Goal: Task Accomplishment & Management: Manage account settings

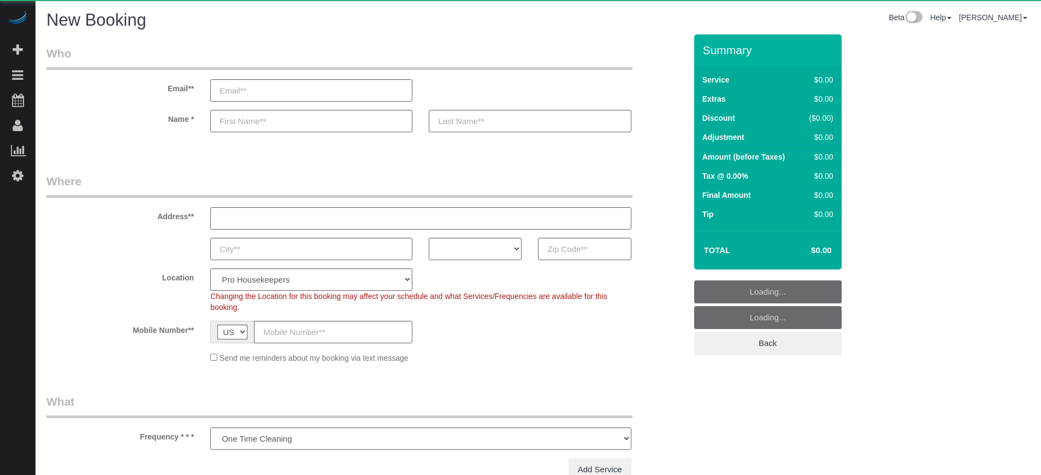
select select "number:9"
select select "object:1211"
select select "4"
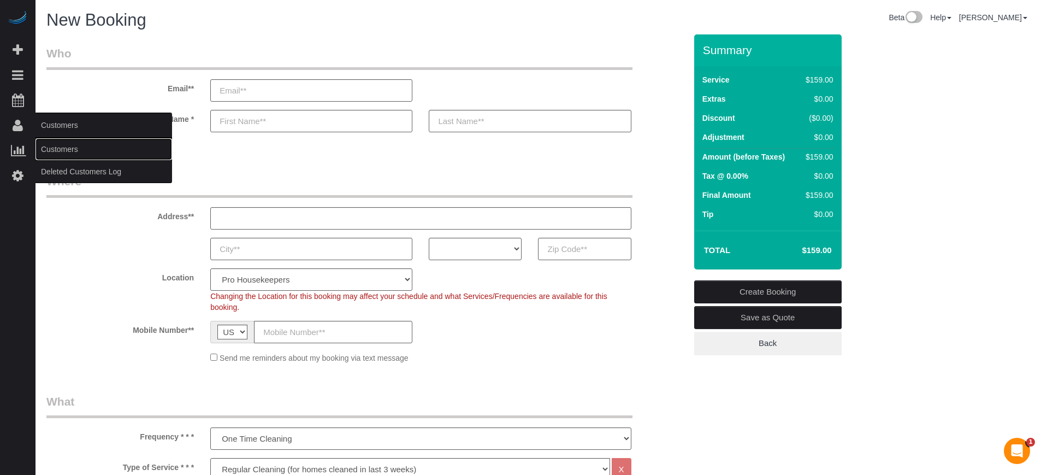
click at [66, 148] on link "Customers" at bounding box center [104, 149] width 137 height 22
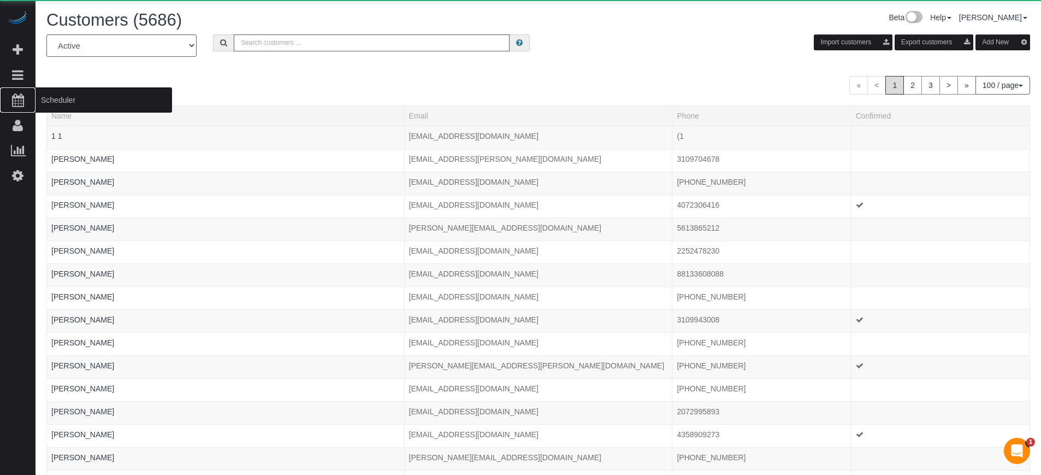
click at [49, 99] on span "Scheduler" at bounding box center [104, 99] width 137 height 25
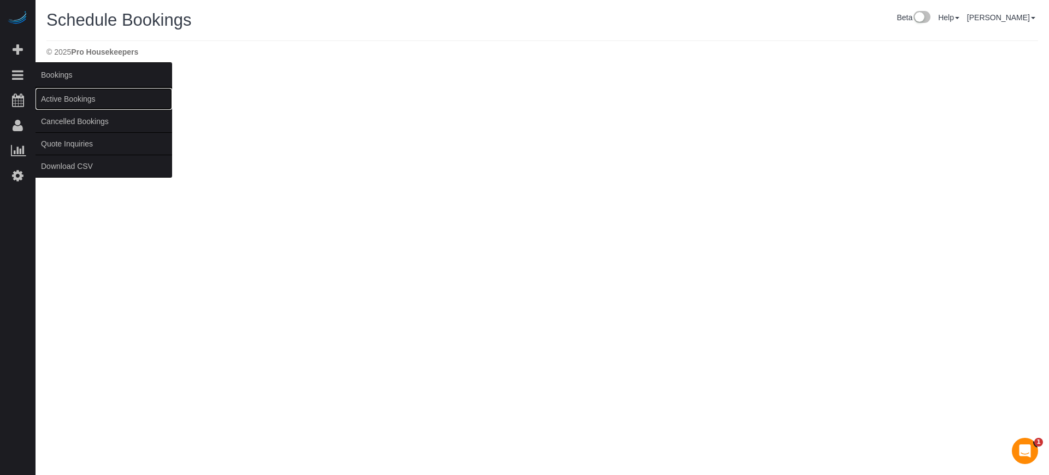
click at [53, 99] on link "Active Bookings" at bounding box center [104, 99] width 137 height 22
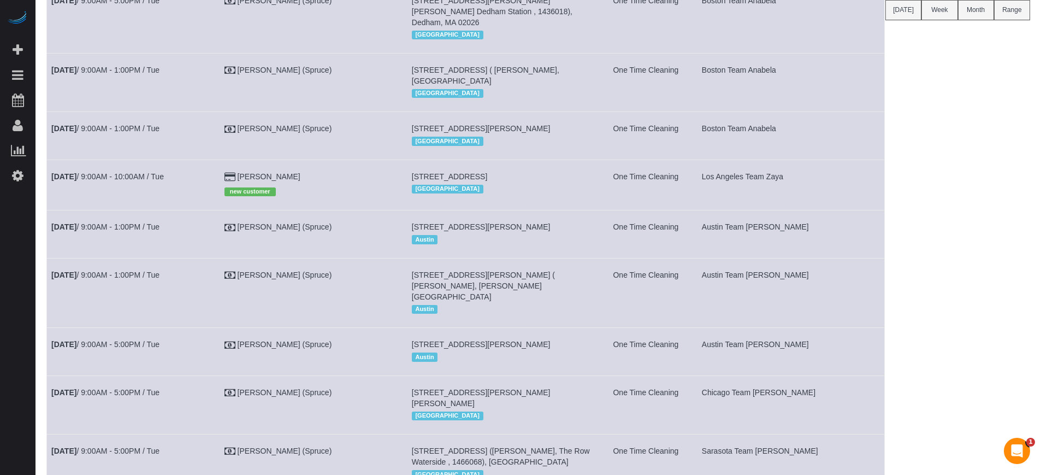
scroll to position [68, 0]
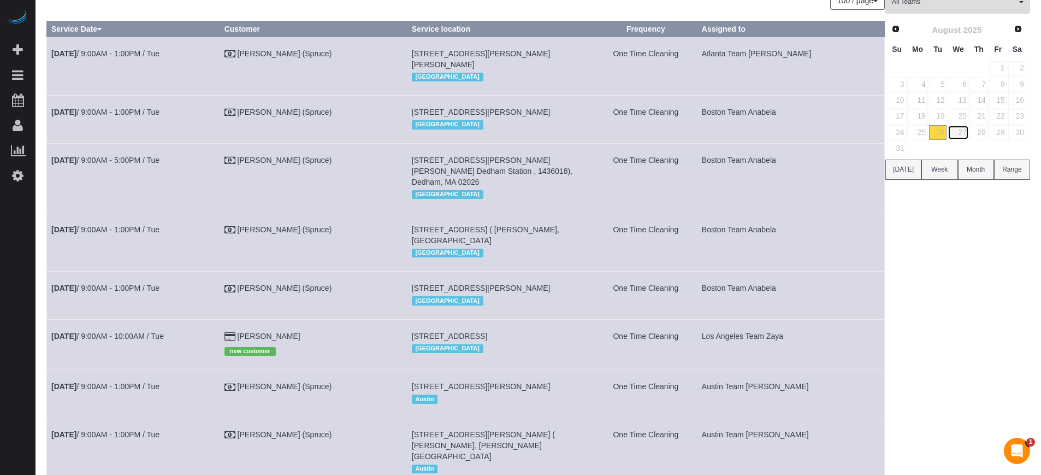
click at [959, 133] on link "27" at bounding box center [958, 132] width 21 height 15
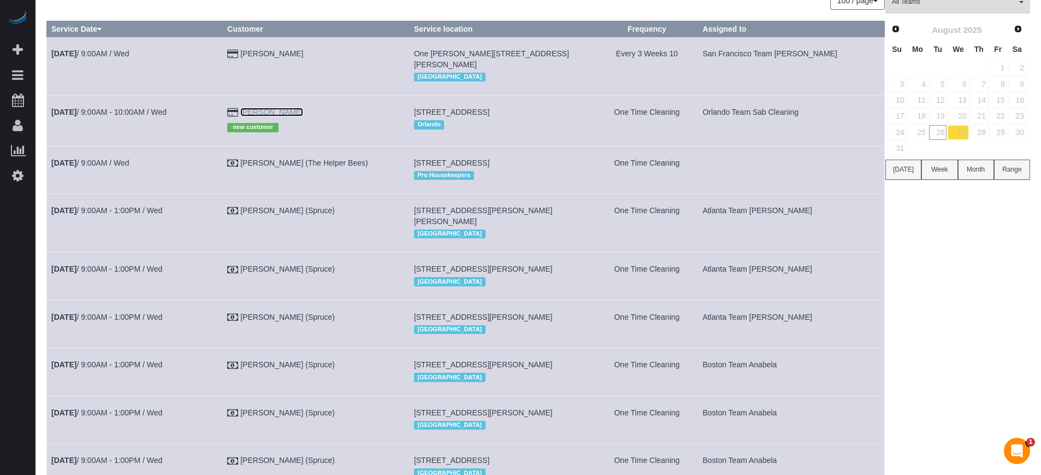
click at [287, 108] on link "Donna Prybyl" at bounding box center [271, 112] width 63 height 9
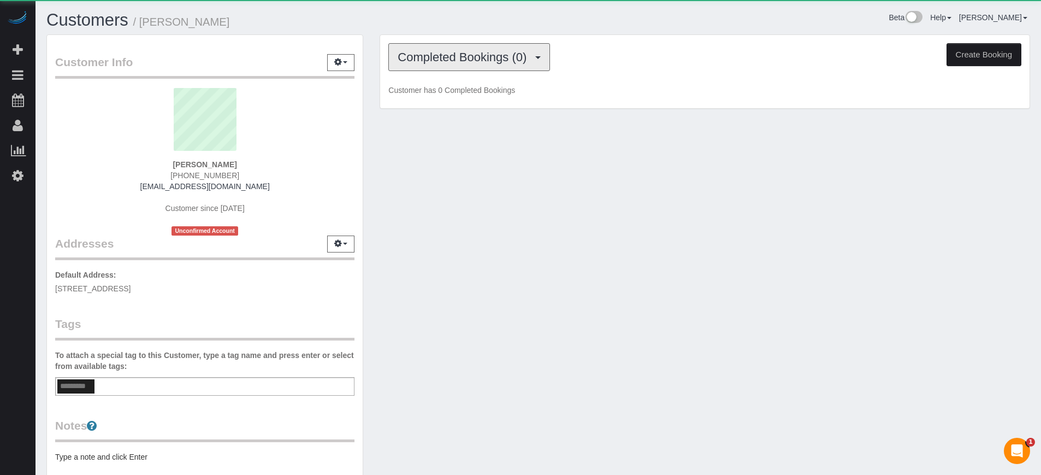
click at [449, 66] on button "Completed Bookings (0)" at bounding box center [469, 57] width 162 height 28
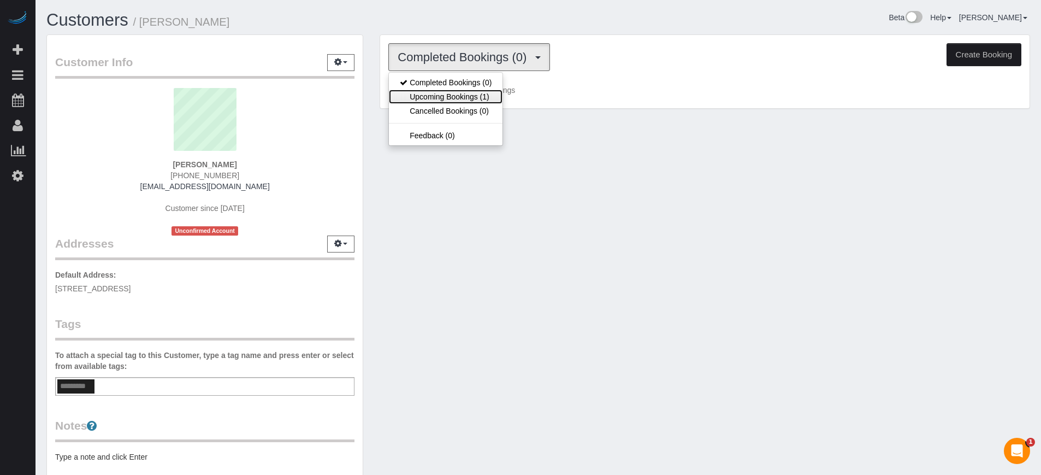
click at [460, 93] on link "Upcoming Bookings (1)" at bounding box center [446, 97] width 114 height 14
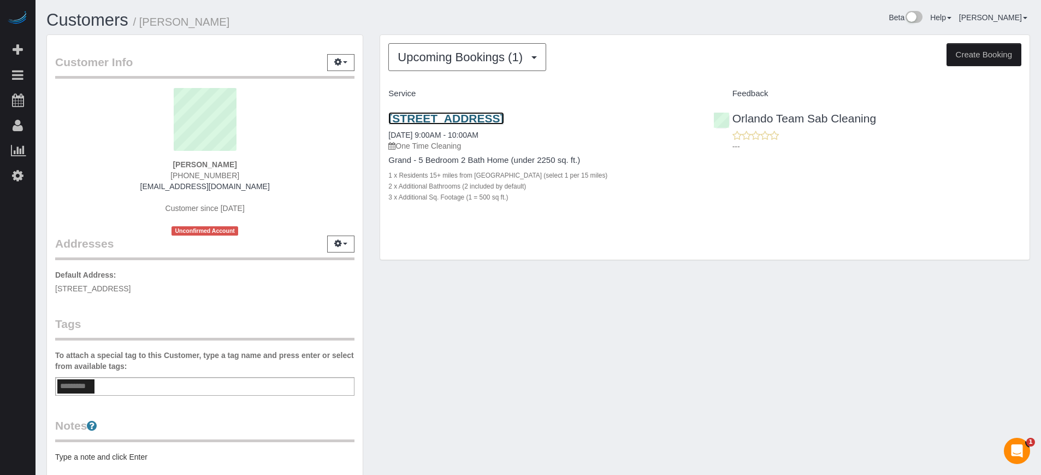
click at [426, 114] on link "9227 Bayway Dr, 32819, FL 32819" at bounding box center [445, 118] width 115 height 13
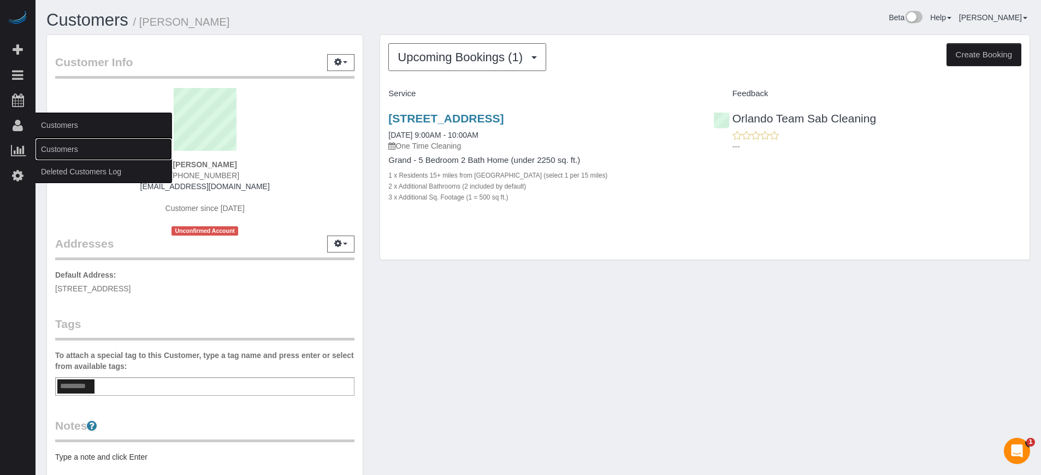
click at [67, 153] on link "Customers" at bounding box center [104, 149] width 137 height 22
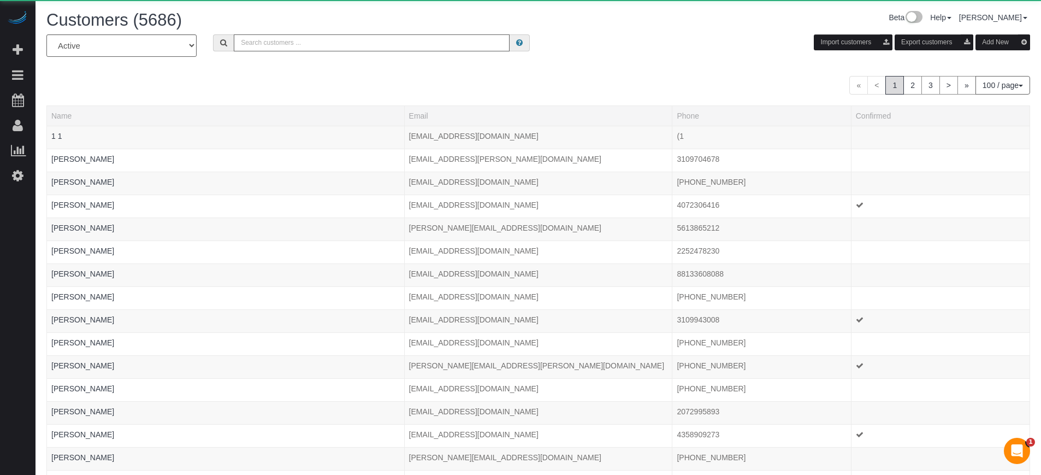
click at [369, 39] on input "text" at bounding box center [372, 42] width 276 height 17
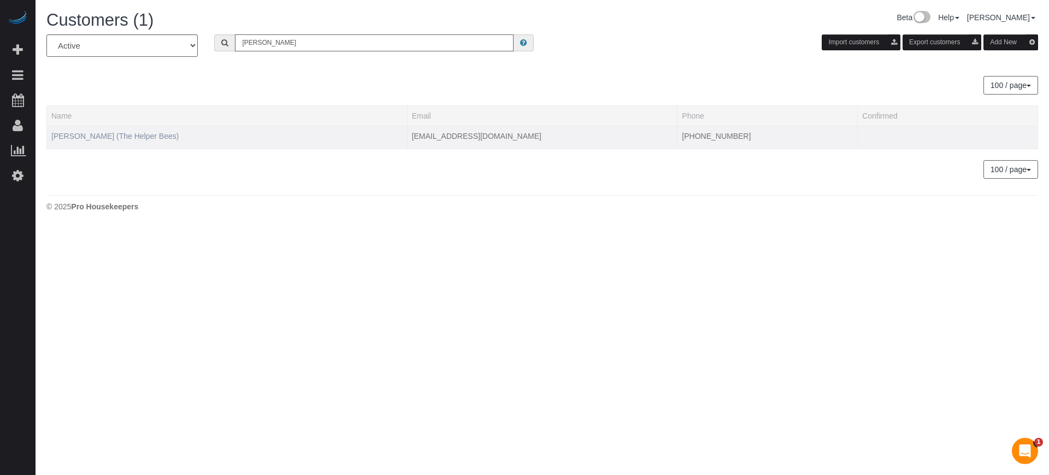
type input "robert cam"
click at [164, 139] on link "Robert Campbell (The Helper Bees)" at bounding box center [114, 136] width 127 height 9
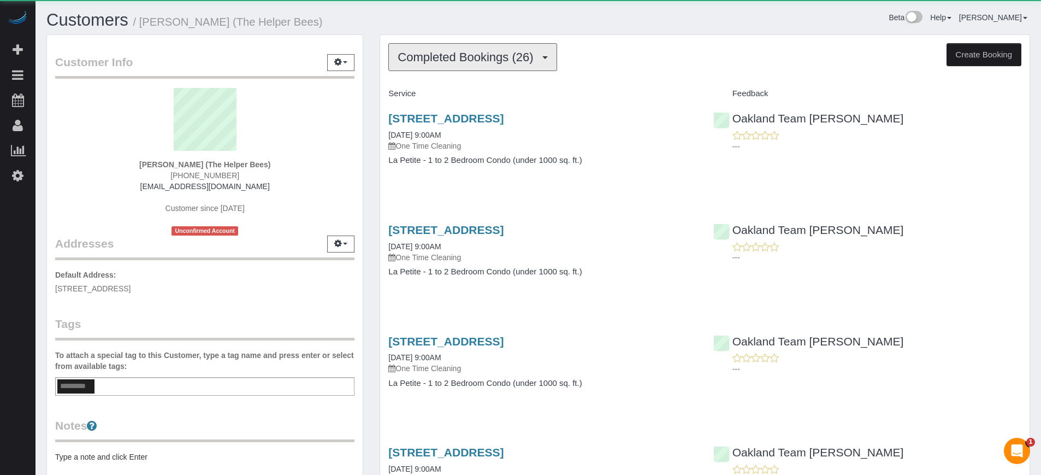
click at [460, 62] on span "Completed Bookings (26)" at bounding box center [468, 57] width 141 height 14
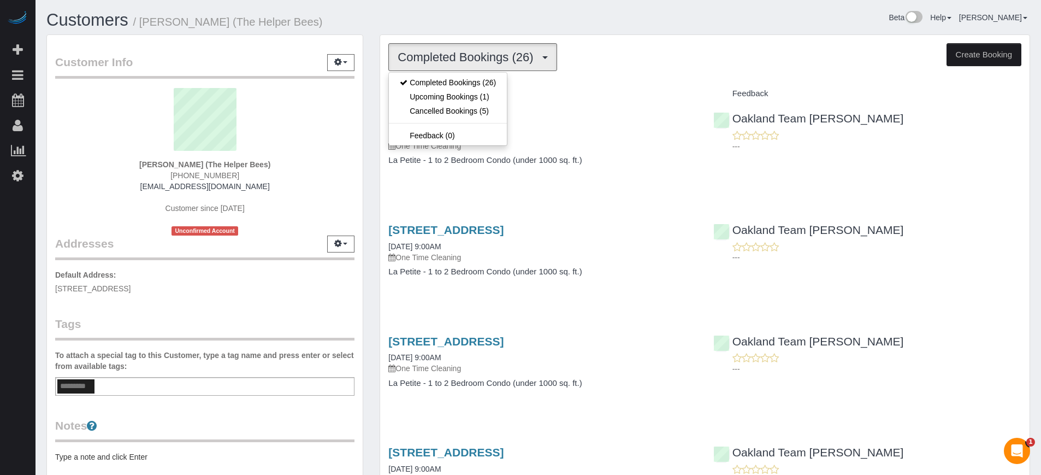
click at [364, 100] on div "Customer Info Edit Contact Info Send Message Email Preferences Special Sales Ta…" at bounding box center [204, 303] width 333 height 539
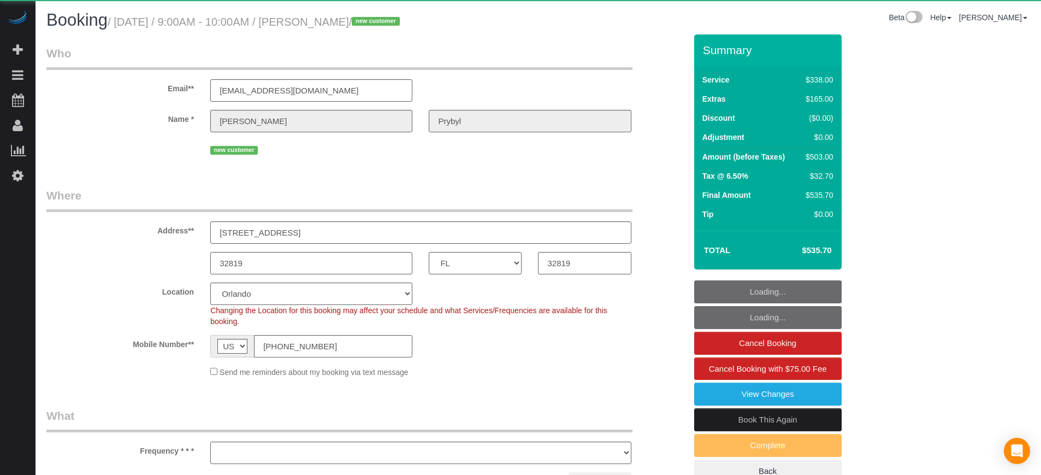
select select "FL"
select select "object:835"
select select "5"
select select "number:9"
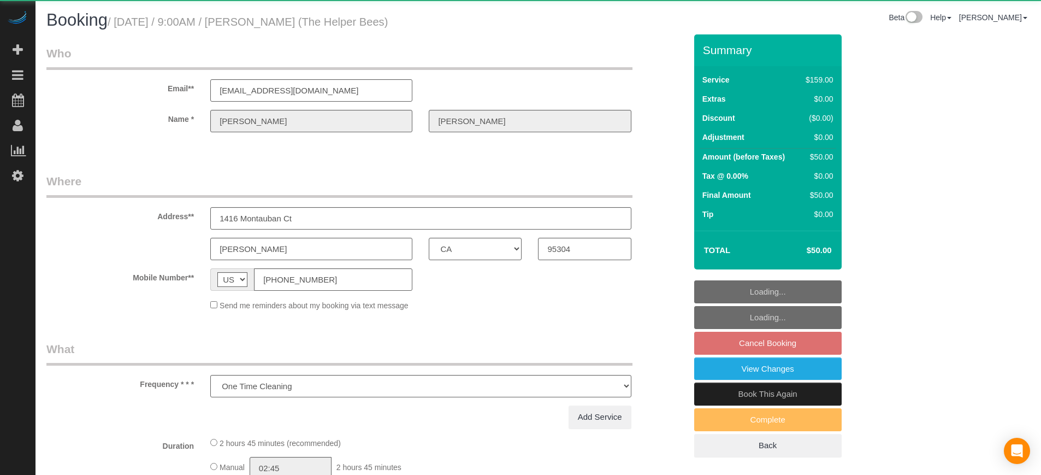
select select "CA"
select select "number:9"
select select "object:1242"
select select "4"
select select "spot51"
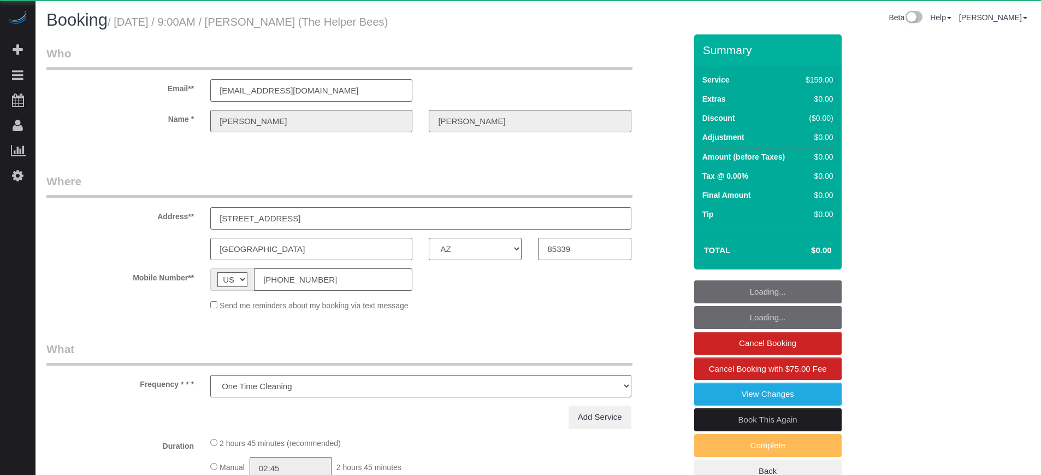
select select "AZ"
select select "object:1232"
select select "4"
select select "spot1"
select select "number:9"
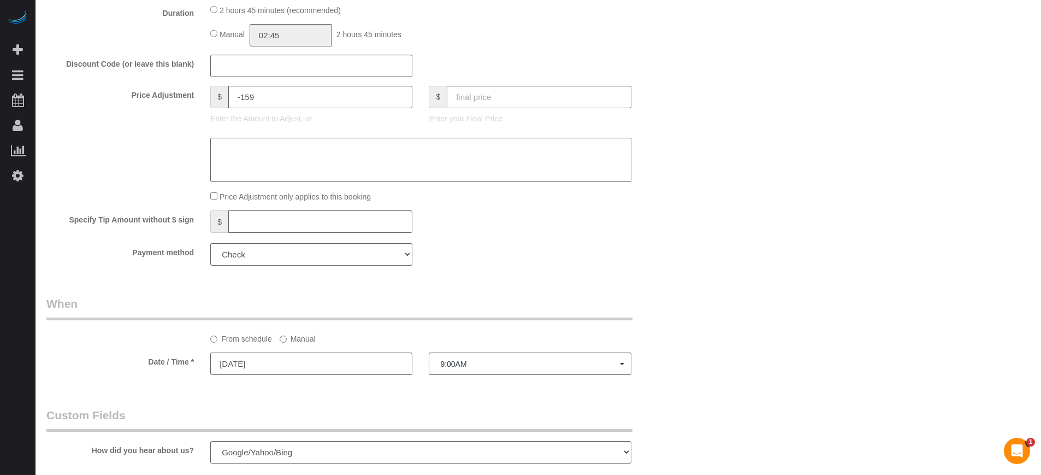
scroll to position [1229, 0]
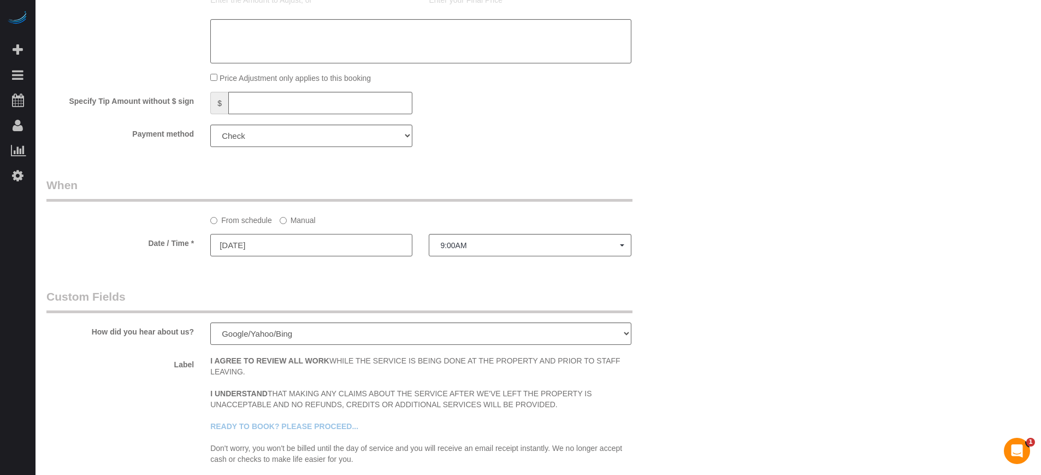
click at [323, 249] on input "08/27/2025" at bounding box center [311, 245] width 202 height 22
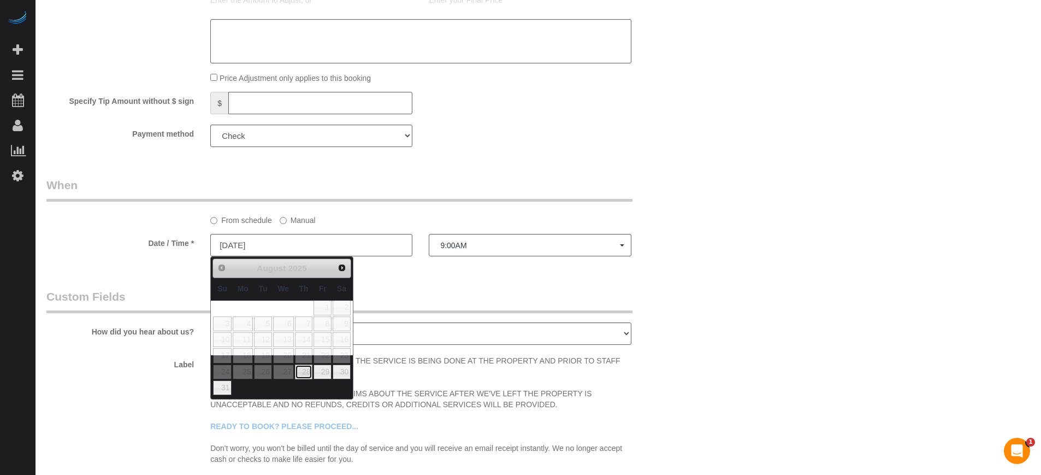
click at [307, 376] on link "28" at bounding box center [304, 371] width 18 height 15
type input "[DATE]"
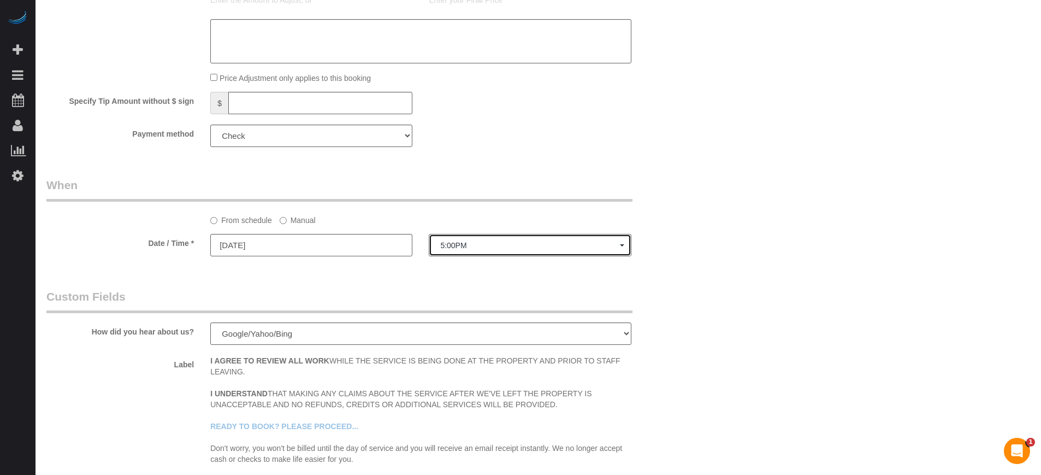
click at [462, 252] on button "5:00PM" at bounding box center [530, 245] width 202 height 22
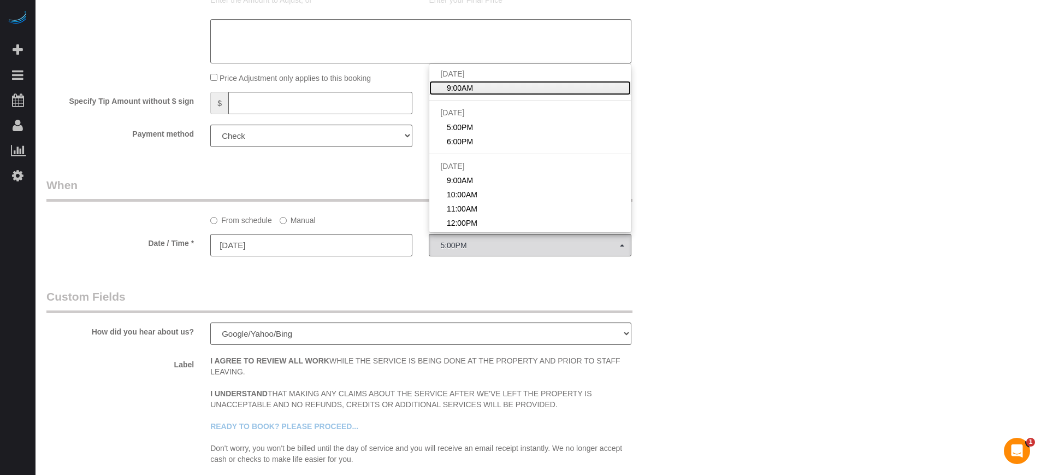
click at [448, 91] on span "9:00AM" at bounding box center [460, 88] width 26 height 11
select select "spot1"
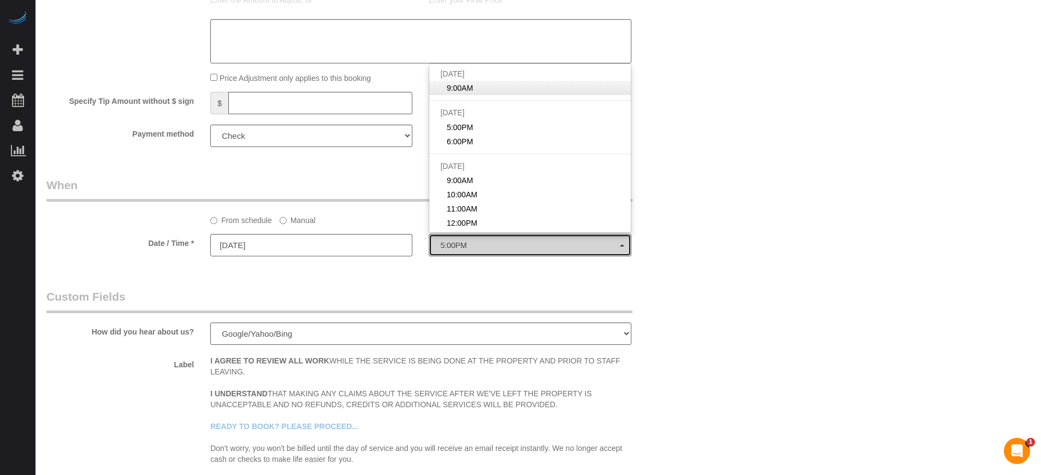
type input "08/27/2025"
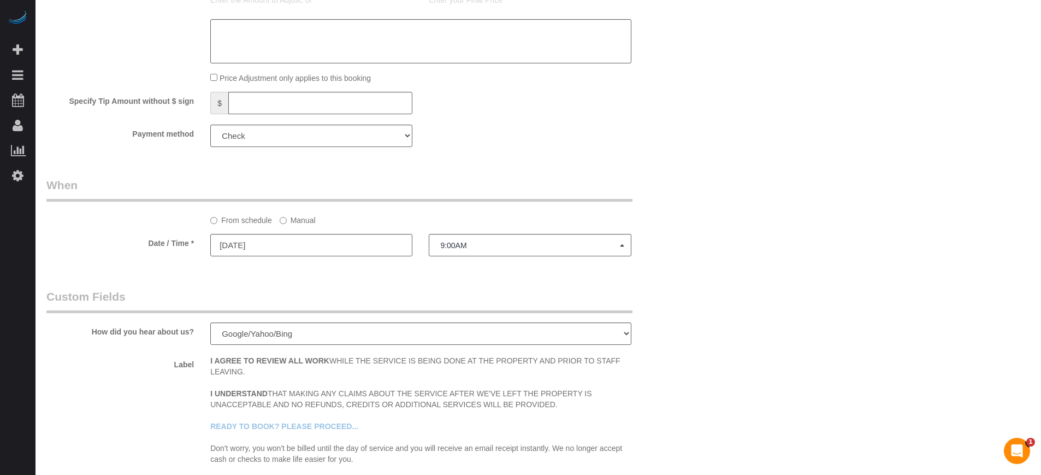
click at [309, 217] on label "Manual" at bounding box center [298, 218] width 36 height 15
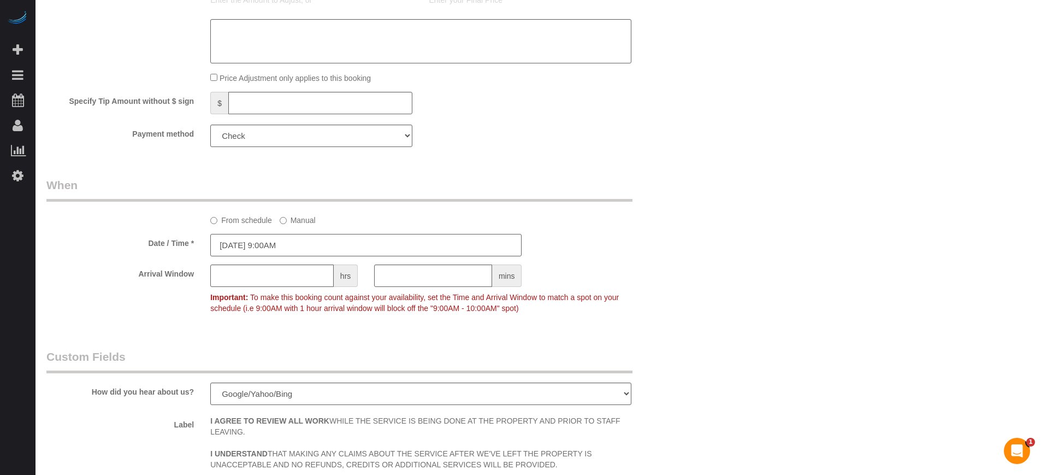
click at [271, 237] on input "08/27/2025 9:00AM" at bounding box center [365, 245] width 311 height 22
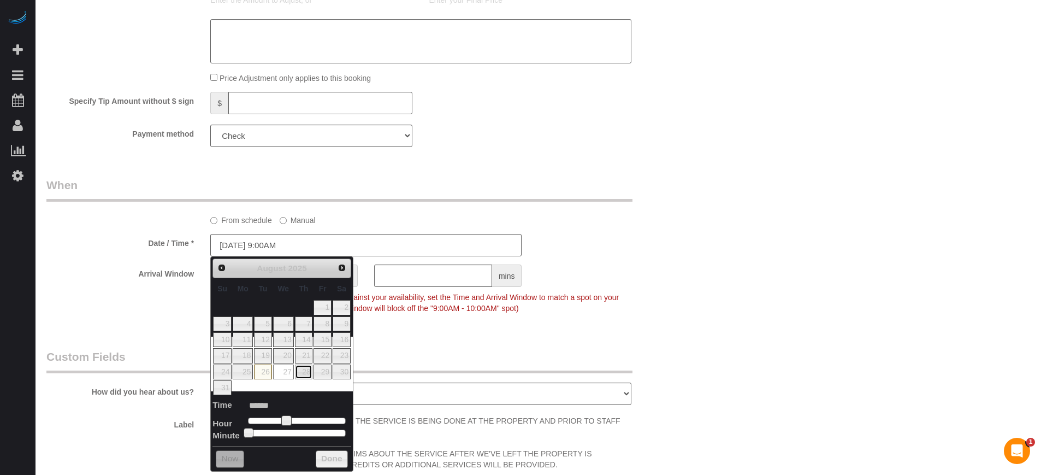
click at [307, 370] on link "28" at bounding box center [304, 371] width 18 height 15
type input "08/28/2025 9:00AM"
click at [592, 270] on div "Arrival Window hrs mins Important: To make this booking count against your avai…" at bounding box center [366, 291] width 656 height 54
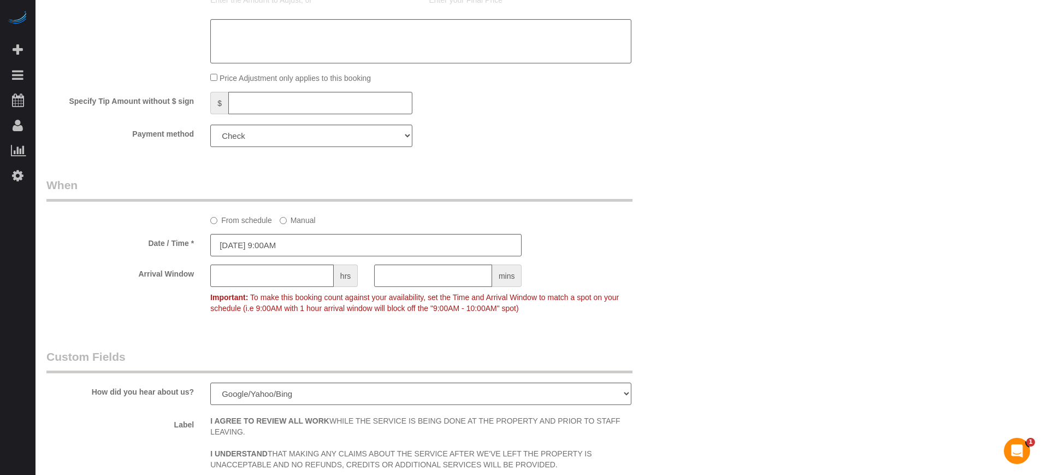
scroll to position [0, 0]
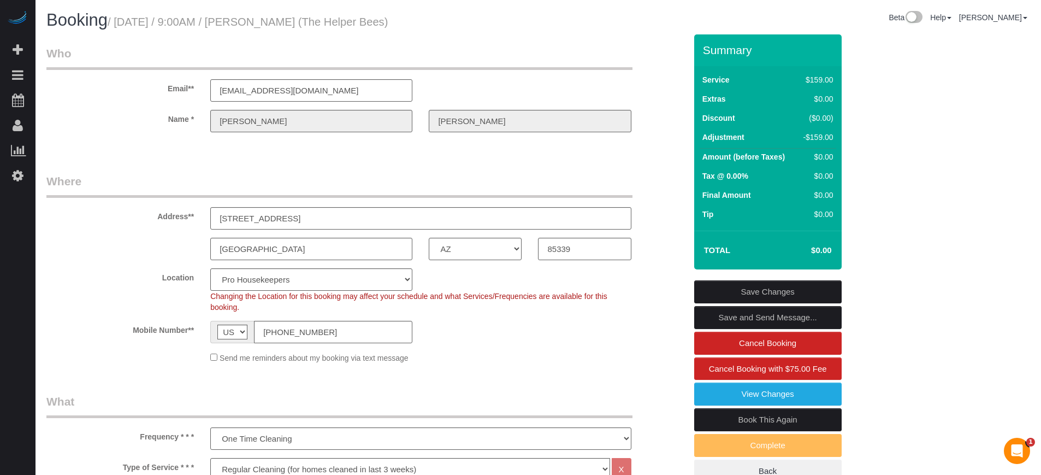
click at [755, 287] on link "Save Changes" at bounding box center [768, 291] width 148 height 23
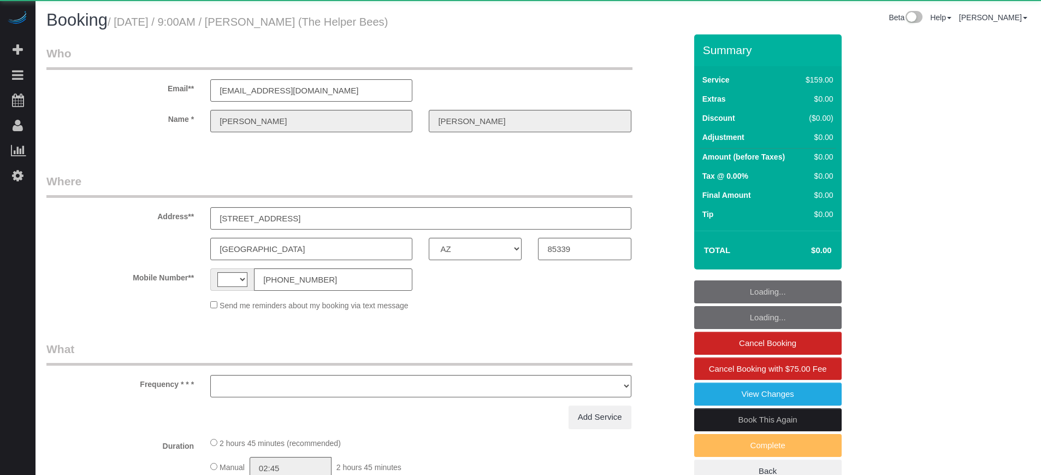
select select "AZ"
select select "string:[GEOGRAPHIC_DATA]"
select select "object:1103"
select select "4"
select select "spot1"
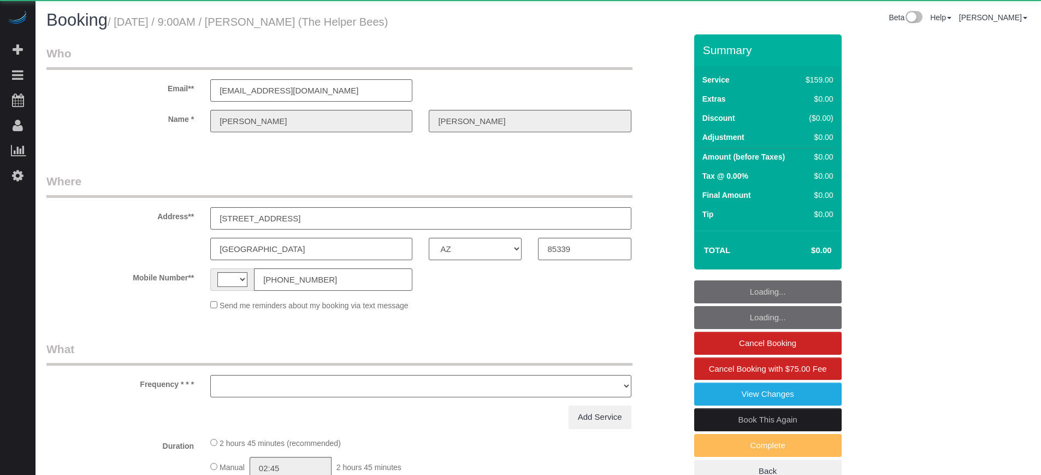
select select "number:9"
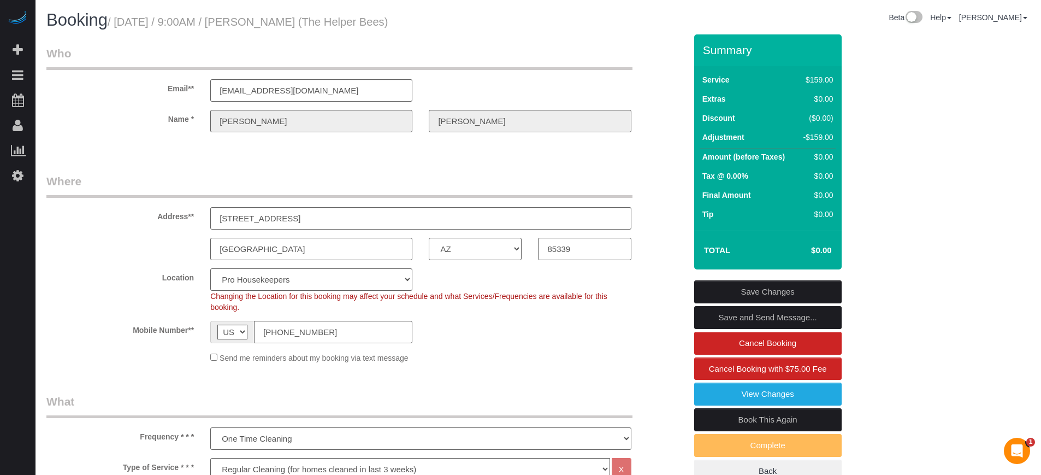
click at [618, 27] on div "Beta Help Help Docs Take a Tour Contact Support Edgar Uro My Account Change Pas…" at bounding box center [789, 20] width 500 height 19
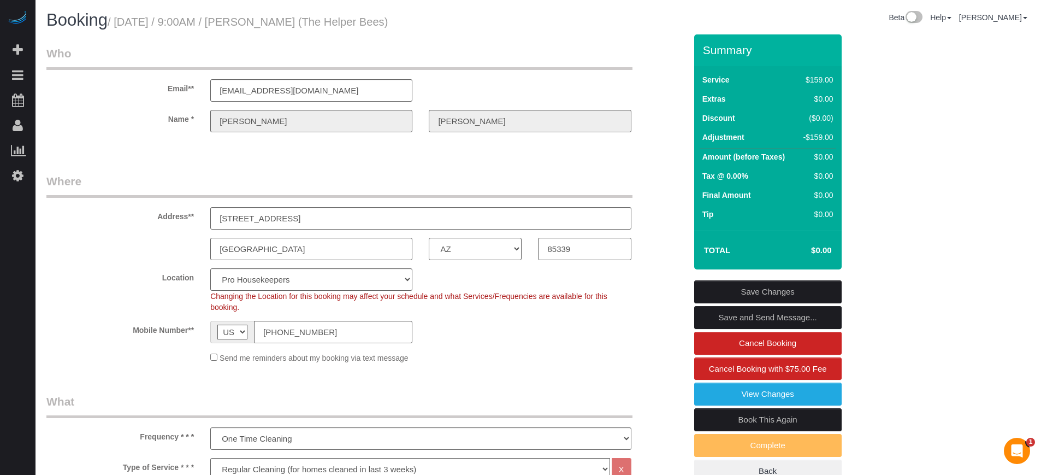
click at [674, 278] on div "Location Pro Housekeepers Atlanta Austin Boston Chicago Cincinnati Clearwater D…" at bounding box center [366, 290] width 656 height 44
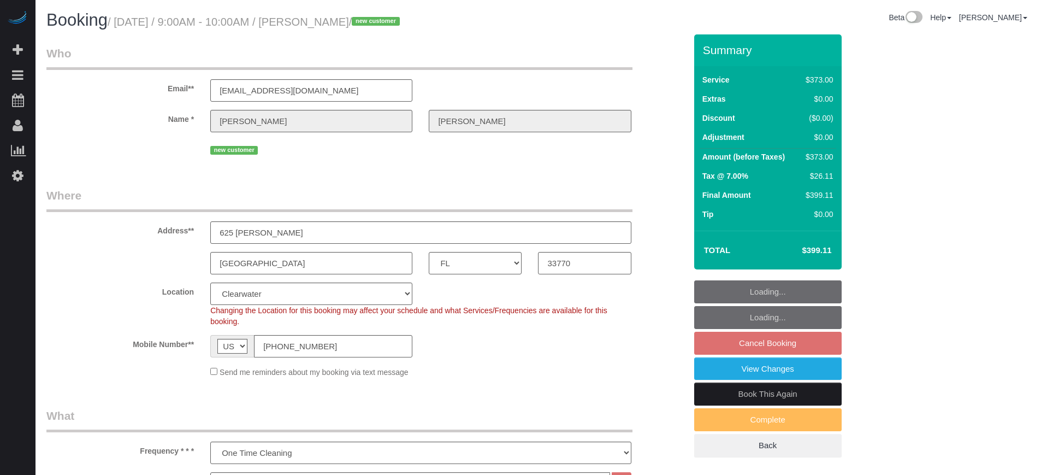
select select "FL"
select select "6"
select select "number:9"
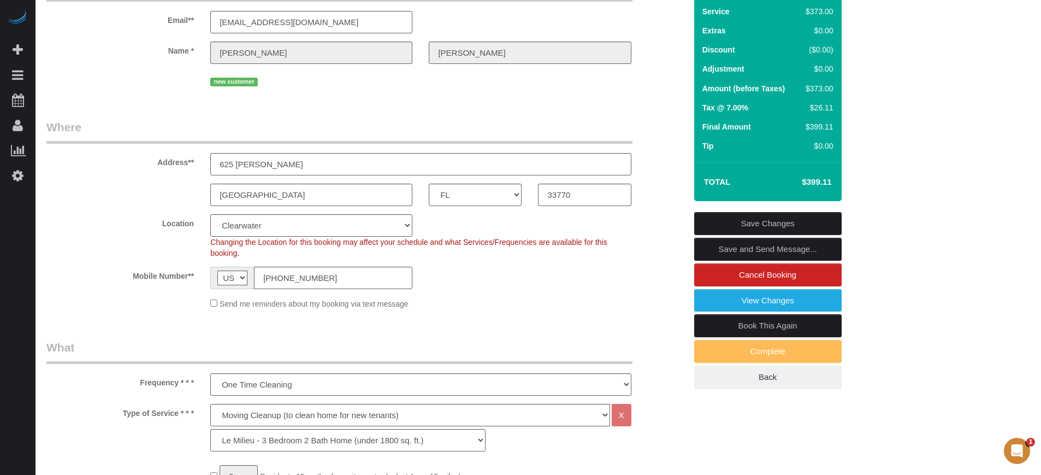
scroll to position [79, 0]
